Goal: Information Seeking & Learning: Learn about a topic

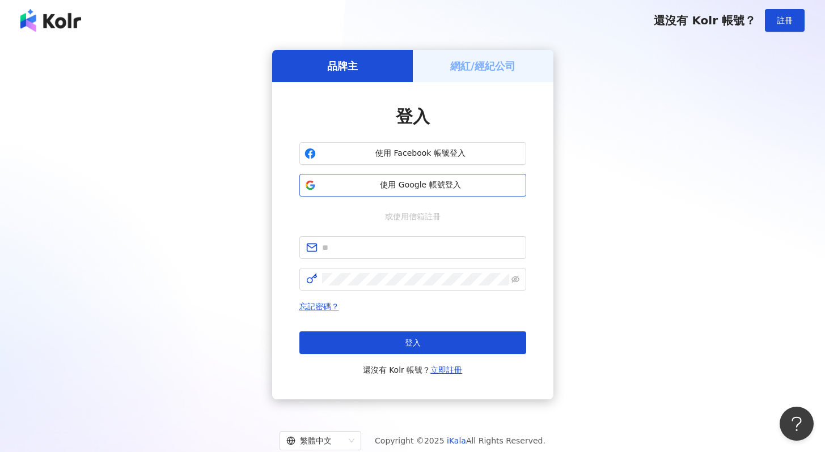
click at [410, 180] on span "使用 Google 帳號登入" at bounding box center [420, 185] width 201 height 11
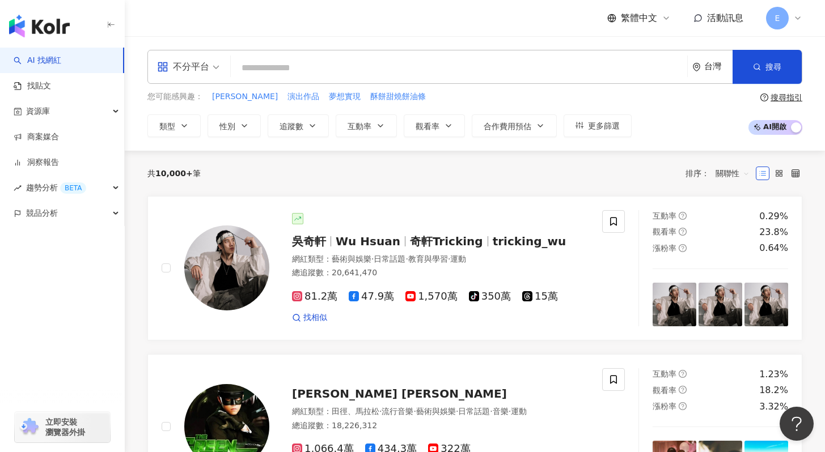
click at [469, 61] on input "search" at bounding box center [458, 68] width 447 height 22
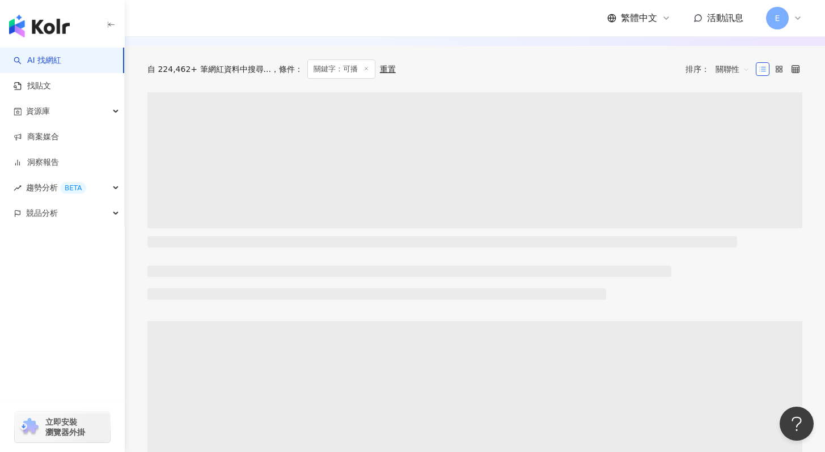
scroll to position [376, 0]
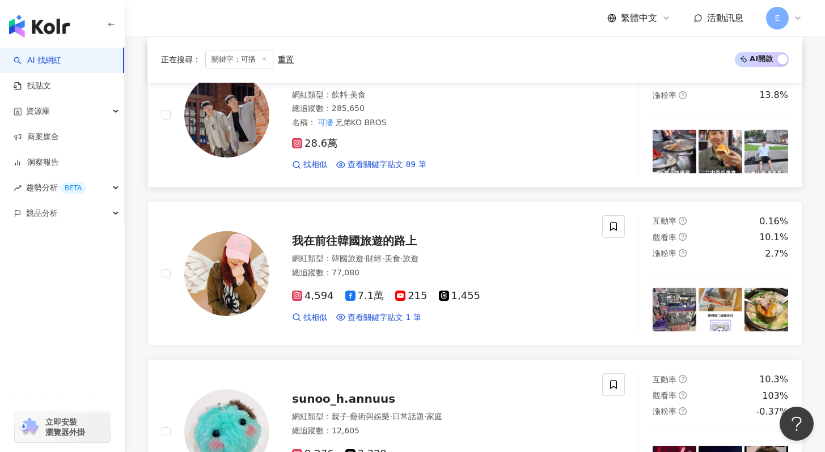
type input "**"
click at [452, 139] on div "28.6萬 找相似 查看關鍵字貼文 89 筆" at bounding box center [440, 150] width 297 height 42
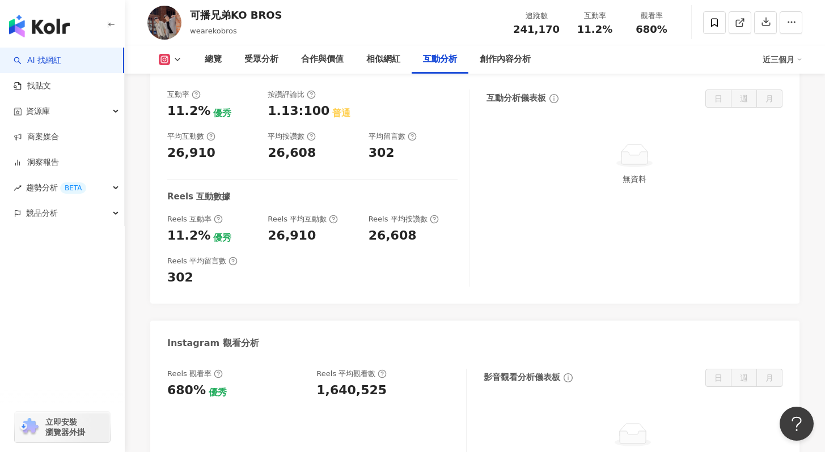
scroll to position [2216, 0]
